Goal: Task Accomplishment & Management: Complete application form

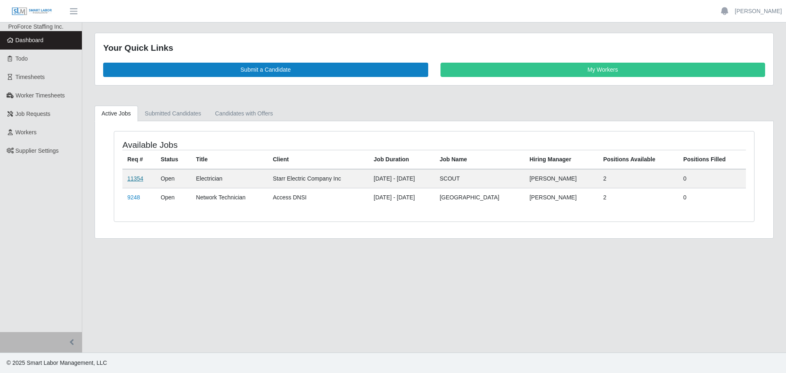
click at [136, 180] on link "11354" at bounding box center [135, 178] width 16 height 7
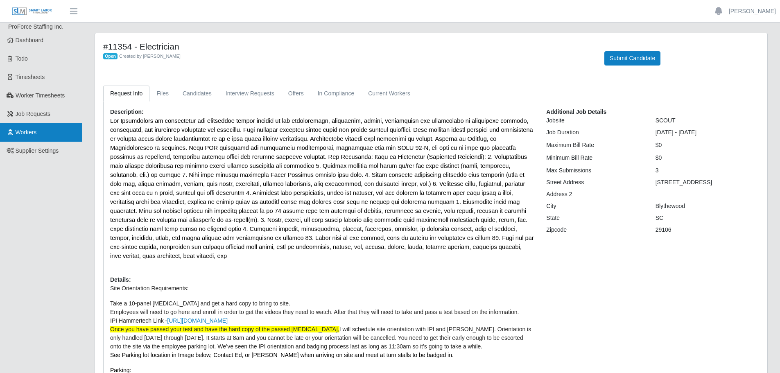
click at [27, 133] on span "Workers" at bounding box center [26, 132] width 21 height 7
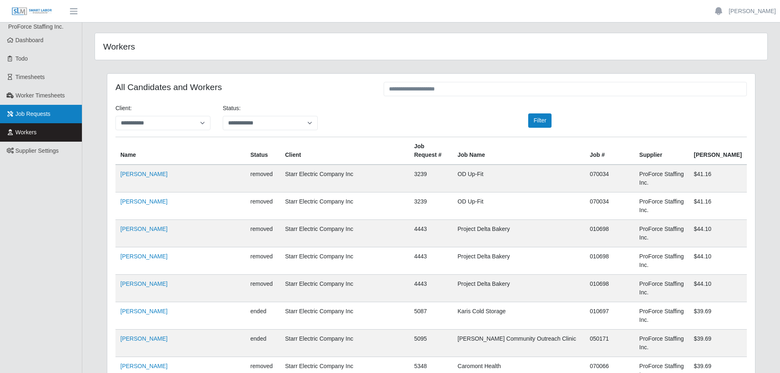
click at [30, 113] on span "Job Requests" at bounding box center [33, 114] width 35 height 7
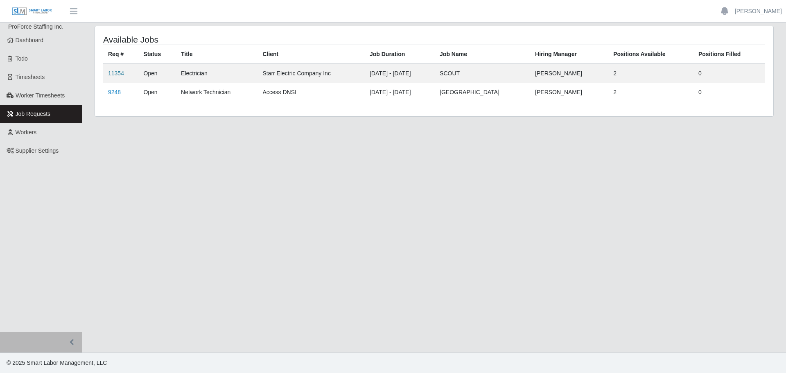
click at [113, 75] on link "11354" at bounding box center [116, 73] width 16 height 7
click at [120, 72] on link "11354" at bounding box center [116, 73] width 16 height 7
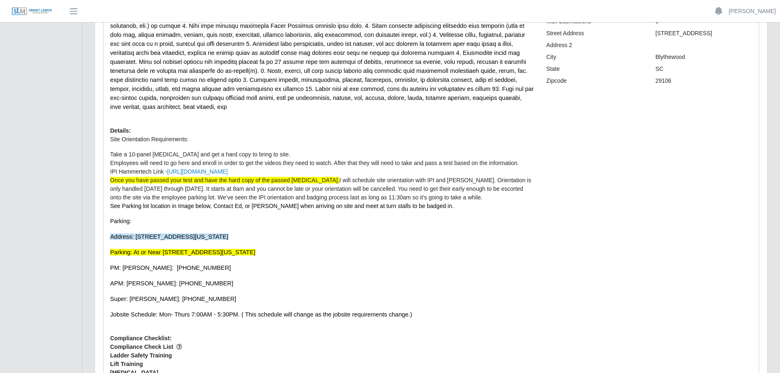
scroll to position [205, 0]
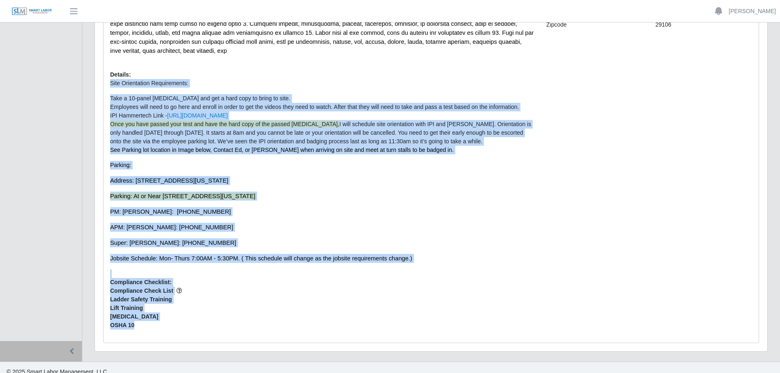
drag, startPoint x: 137, startPoint y: 317, endPoint x: 118, endPoint y: 254, distance: 65.9
click at [116, 262] on div "Description: Details: Site Orientation Requirements: Take a 10-panel drug test …" at bounding box center [322, 119] width 436 height 433
click at [118, 254] on div "Description: Details: Site Orientation Requirements: Take a 10-panel drug test …" at bounding box center [322, 119] width 436 height 433
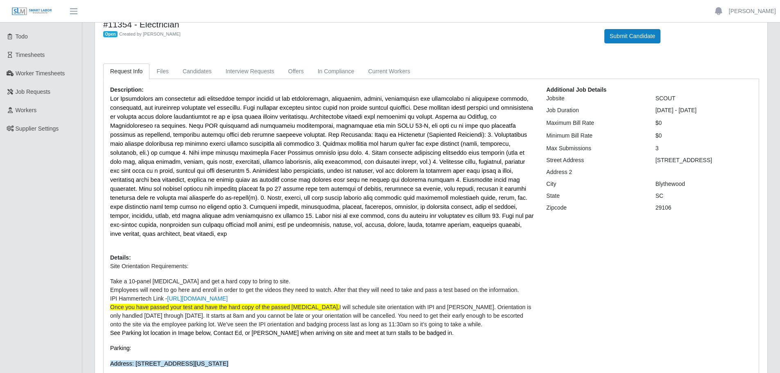
scroll to position [0, 0]
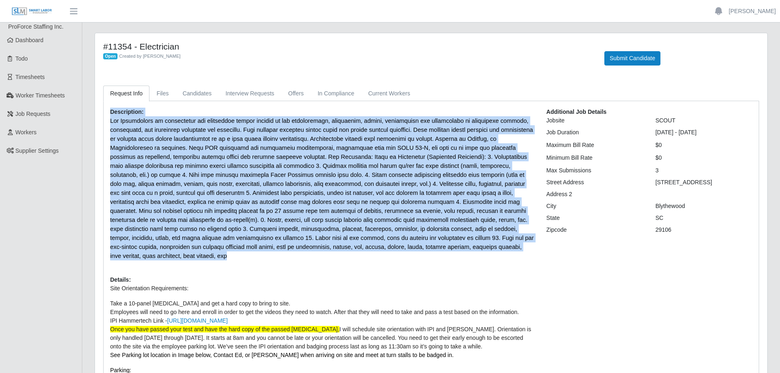
drag, startPoint x: 440, startPoint y: 245, endPoint x: 101, endPoint y: 114, distance: 364.1
click at [101, 114] on div "Request Info Files Candidates Interview Requests Offers In Compliance Current W…" at bounding box center [431, 317] width 668 height 463
click at [126, 133] on span at bounding box center [322, 188] width 424 height 142
click at [129, 136] on span at bounding box center [322, 188] width 424 height 142
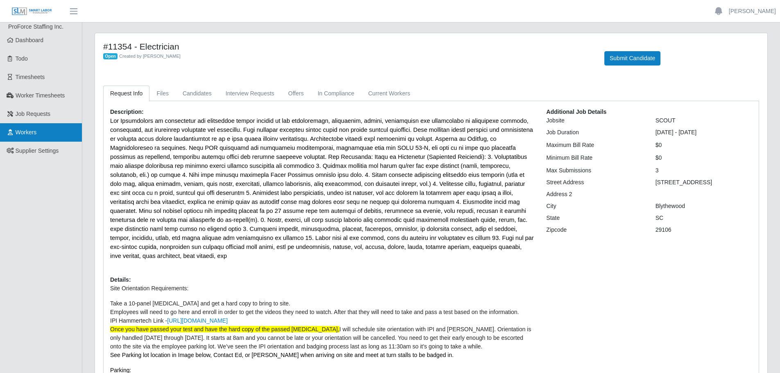
click at [16, 130] on span "Workers" at bounding box center [26, 132] width 21 height 7
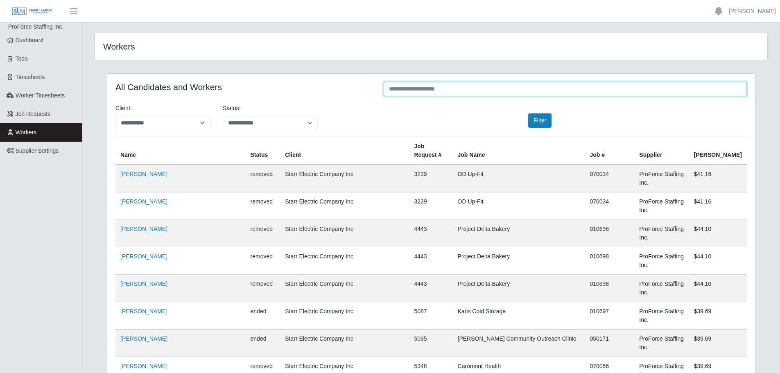
click at [431, 89] on input "text" at bounding box center [565, 89] width 363 height 14
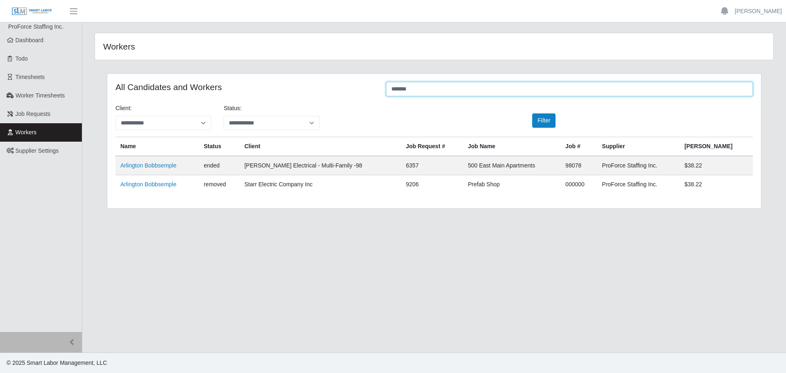
type input "********"
drag, startPoint x: 416, startPoint y: 87, endPoint x: 329, endPoint y: 81, distance: 86.5
click at [349, 88] on div "All Candidates and Workers ********" at bounding box center [434, 90] width 650 height 16
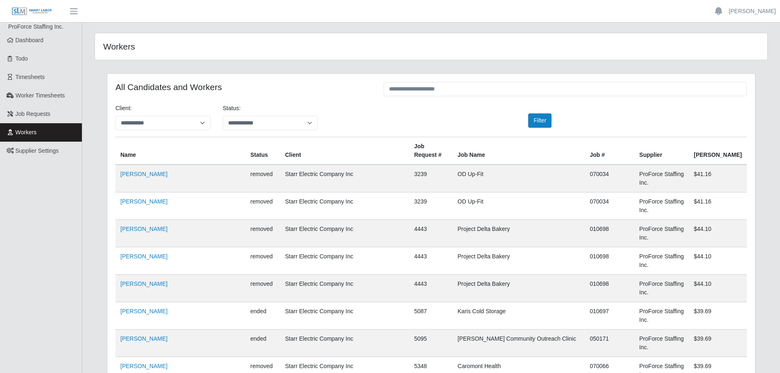
click at [357, 115] on div "**********" at bounding box center [430, 120] width 643 height 33
click at [33, 111] on span "Job Requests" at bounding box center [33, 114] width 35 height 7
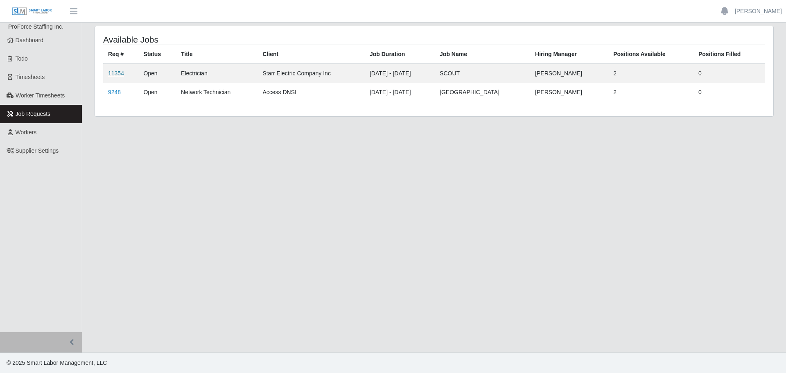
click at [120, 74] on link "11354" at bounding box center [116, 73] width 16 height 7
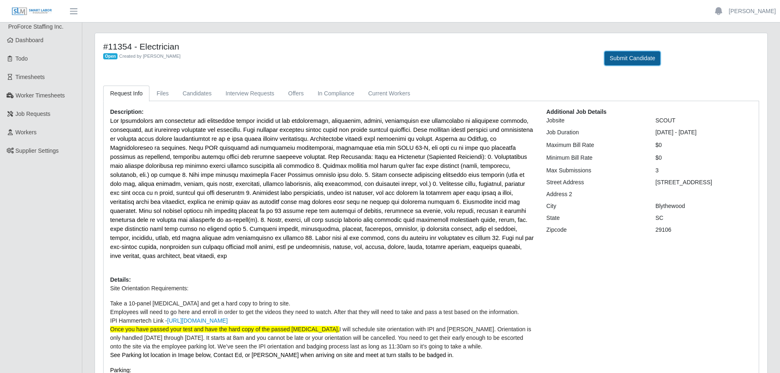
click at [633, 59] on button "Submit Candidate" at bounding box center [632, 58] width 56 height 14
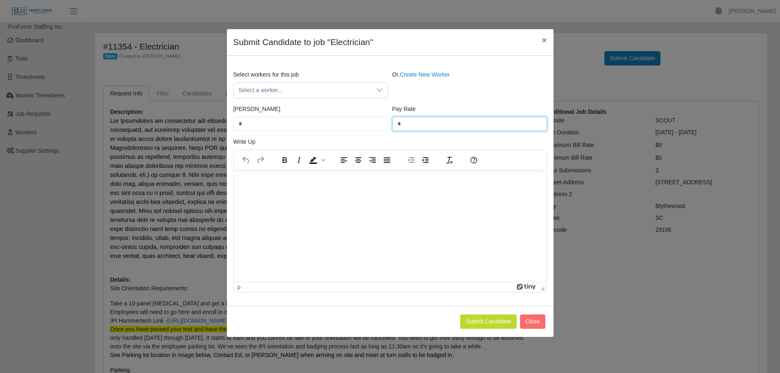
drag, startPoint x: 413, startPoint y: 123, endPoint x: 372, endPoint y: 126, distance: 40.6
click at [373, 126] on div "Bill Rate * Pay Rate *" at bounding box center [390, 121] width 318 height 33
type input "*****"
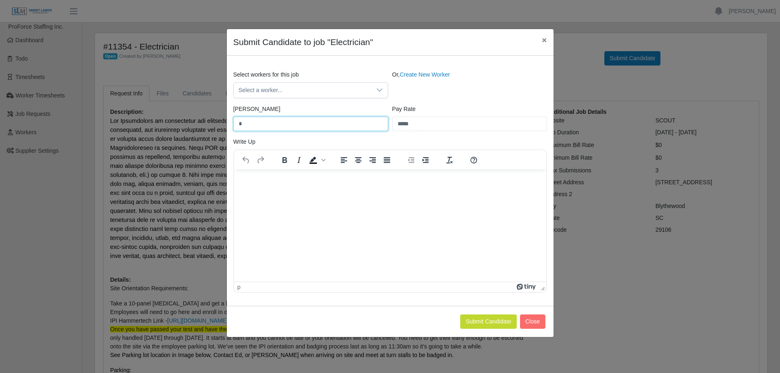
drag, startPoint x: 253, startPoint y: 125, endPoint x: 183, endPoint y: 125, distance: 69.6
click at [191, 124] on div "Submit Candidate to job "Electrician" × Select workers for this job Select a wo…" at bounding box center [390, 186] width 780 height 373
type input "*****"
click at [423, 73] on link "Create New Worker" at bounding box center [424, 74] width 50 height 7
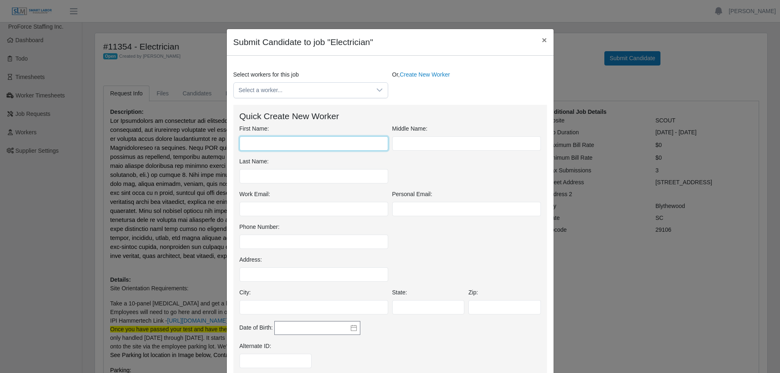
click at [322, 145] on input "First Name:" at bounding box center [313, 143] width 149 height 14
type input "**"
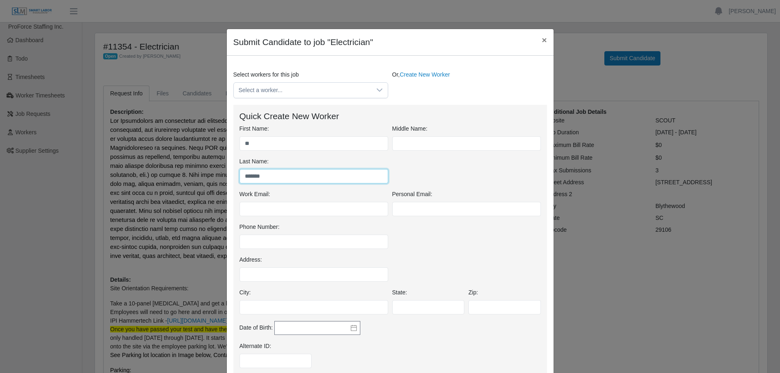
type input "*******"
click at [542, 42] on span "×" at bounding box center [544, 39] width 5 height 9
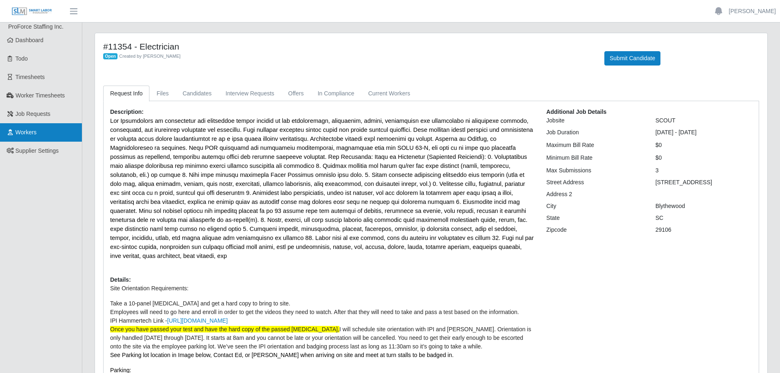
click at [29, 132] on span "Workers" at bounding box center [26, 132] width 21 height 7
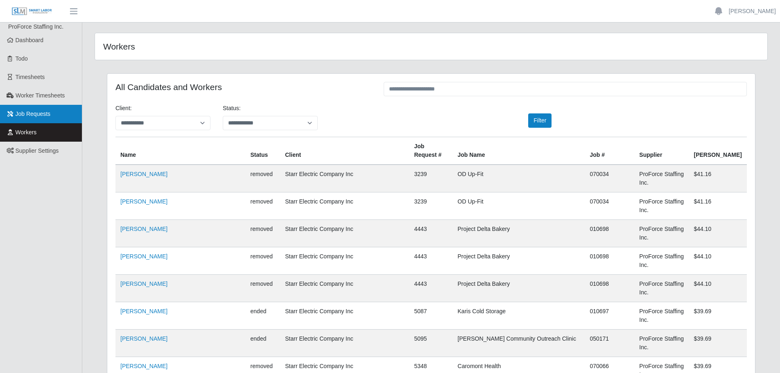
click at [38, 111] on span "Job Requests" at bounding box center [33, 114] width 35 height 7
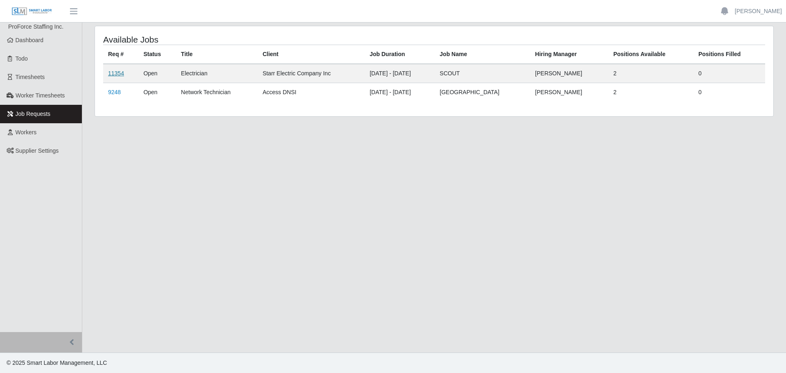
click at [116, 75] on link "11354" at bounding box center [116, 73] width 16 height 7
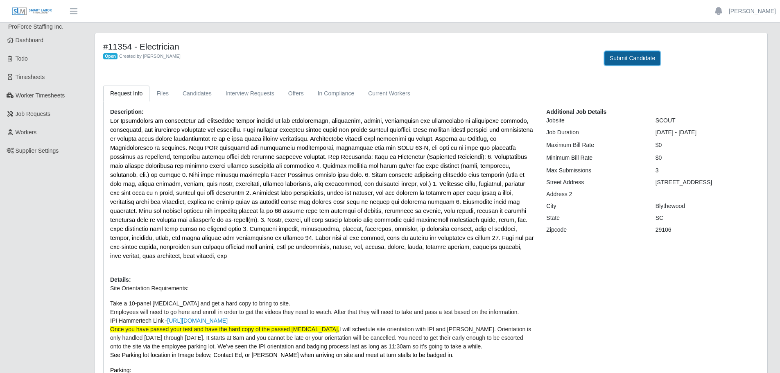
click at [623, 59] on button "Submit Candidate" at bounding box center [632, 58] width 56 height 14
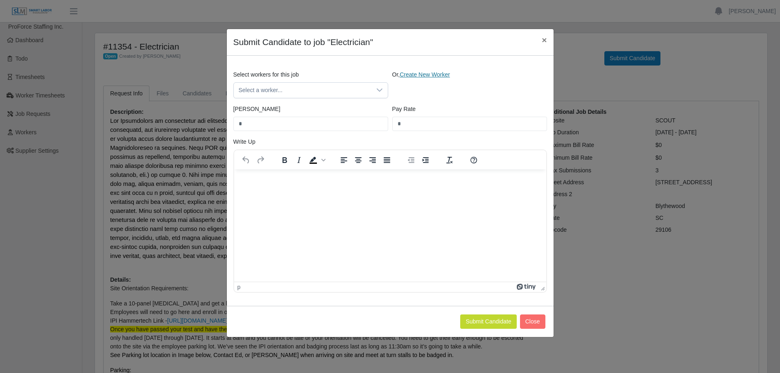
click at [428, 76] on link "Create New Worker" at bounding box center [424, 74] width 50 height 7
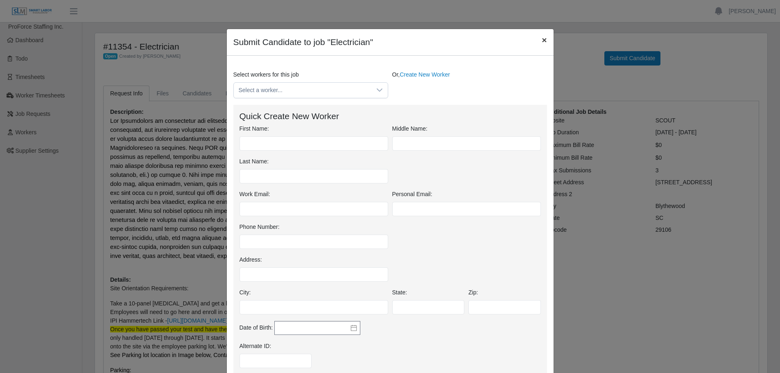
click at [542, 41] on span "×" at bounding box center [544, 39] width 5 height 9
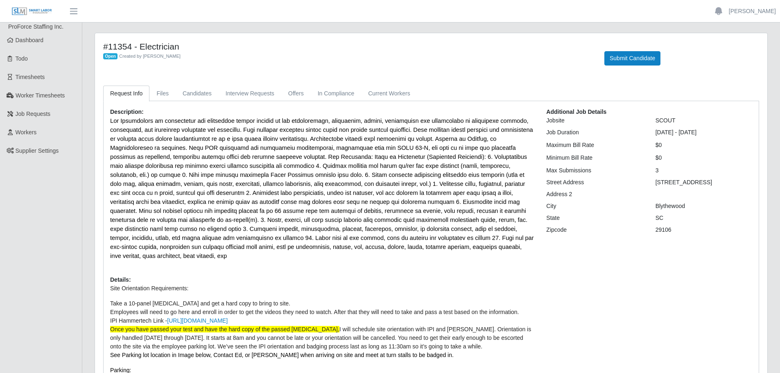
click at [330, 49] on h4 "#11354 - Electrician" at bounding box center [347, 46] width 489 height 10
drag, startPoint x: 110, startPoint y: 269, endPoint x: 270, endPoint y: 294, distance: 162.0
click at [270, 294] on div "Description: Details: Site Orientation Requirements: Take a 10-panel [MEDICAL_D…" at bounding box center [322, 324] width 436 height 433
click at [270, 299] on li "Take a 10-panel [MEDICAL_DATA] and get a hard copy to bring to site." at bounding box center [322, 303] width 424 height 9
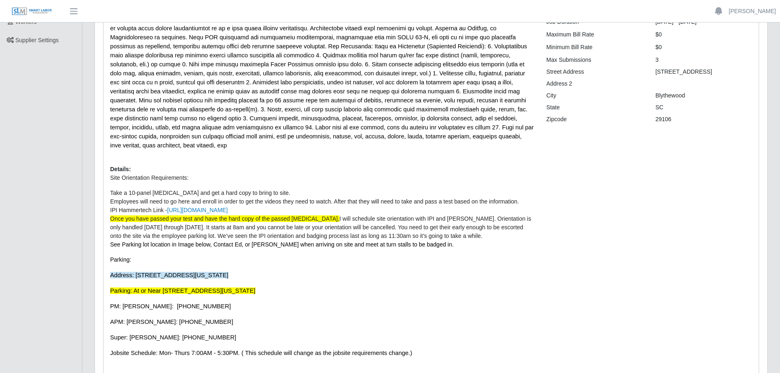
scroll to position [123, 0]
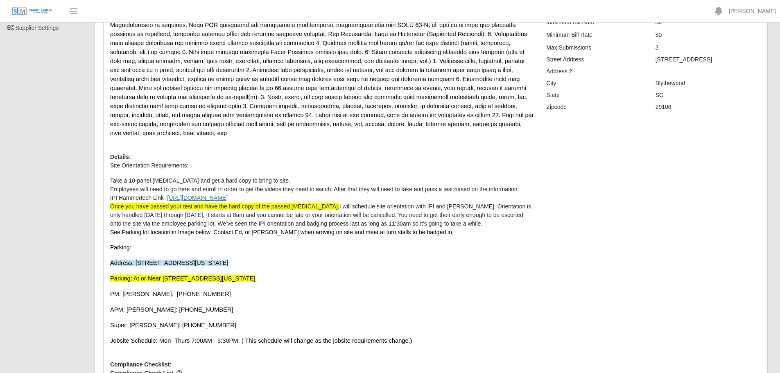
drag, startPoint x: 318, startPoint y: 190, endPoint x: 310, endPoint y: 190, distance: 7.4
click at [310, 194] on li "IPI Hammertech Link - [URL][DOMAIN_NAME]" at bounding box center [322, 198] width 424 height 9
click at [331, 194] on li "IPI Hammertech Link - [URL][DOMAIN_NAME]" at bounding box center [322, 198] width 424 height 9
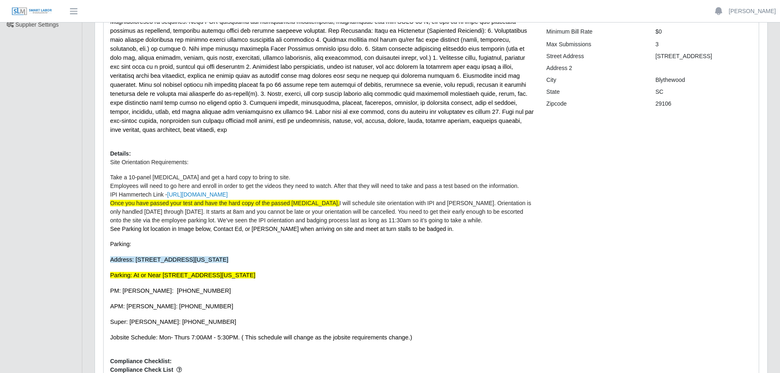
scroll to position [205, 0]
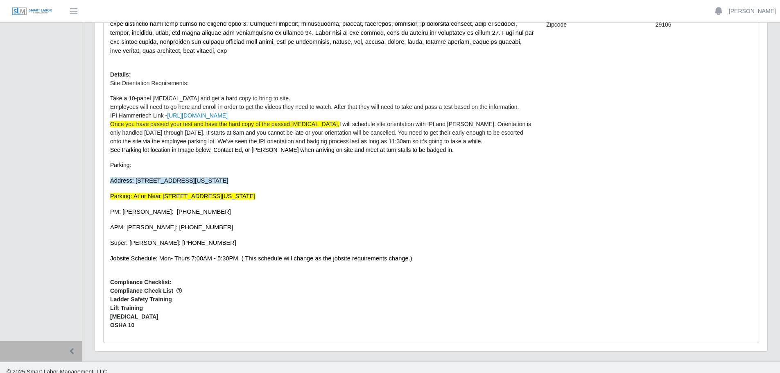
click at [136, 321] on span "OSHA 10" at bounding box center [322, 325] width 424 height 9
drag, startPoint x: 135, startPoint y: 316, endPoint x: 105, endPoint y: 295, distance: 36.4
click at [105, 296] on div "Description: Details: Site Orientation Requirements: Take a 10-panel [MEDICAL_D…" at bounding box center [322, 119] width 436 height 433
click at [108, 293] on div "Description: Details: Site Orientation Requirements: Take a 10-panel [MEDICAL_D…" at bounding box center [322, 119] width 436 height 433
drag, startPoint x: 111, startPoint y: 274, endPoint x: 143, endPoint y: 318, distance: 54.4
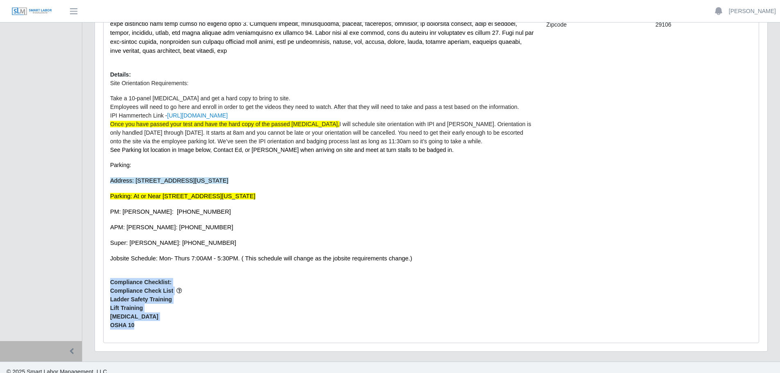
click at [143, 318] on div "Description: Details: Site Orientation Requirements: Take a 10-panel [MEDICAL_D…" at bounding box center [322, 119] width 436 height 433
click at [139, 312] on span "[MEDICAL_DATA]" at bounding box center [322, 316] width 424 height 9
drag, startPoint x: 135, startPoint y: 318, endPoint x: 111, endPoint y: 270, distance: 53.8
click at [111, 270] on div "Description: Details: Site Orientation Requirements: Take a 10-panel [MEDICAL_D…" at bounding box center [322, 119] width 436 height 433
copy div "Compliance Checklist: Compliance Check List Ladder Safety Training Lift Trainin…"
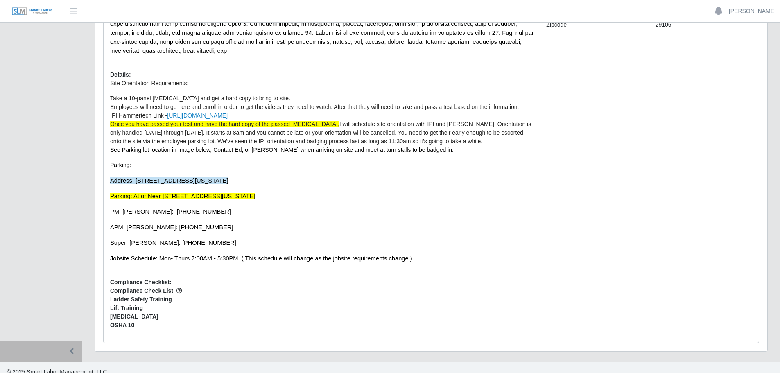
click at [415, 207] on p "PM: [PERSON_NAME]: [PHONE_NUMBER]" at bounding box center [322, 211] width 424 height 9
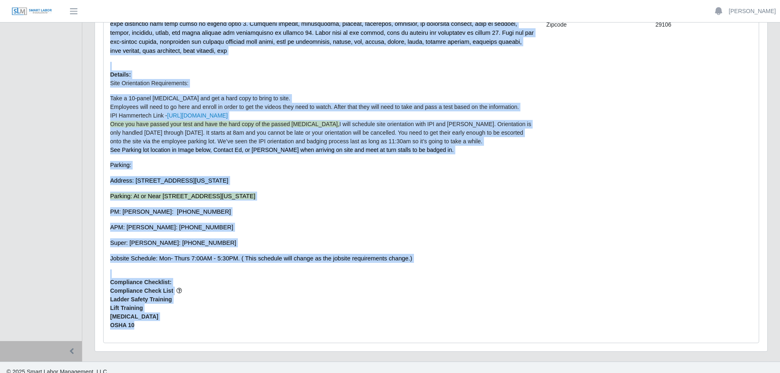
drag, startPoint x: 112, startPoint y: 68, endPoint x: 385, endPoint y: 326, distance: 376.1
click at [385, 326] on div "Description: Details: Site Orientation Requirements: Take a 10-panel [MEDICAL_D…" at bounding box center [322, 119] width 436 height 433
copy div "Description: The Electrician is responsible for performing duties related to th…"
